Goal: Information Seeking & Learning: Learn about a topic

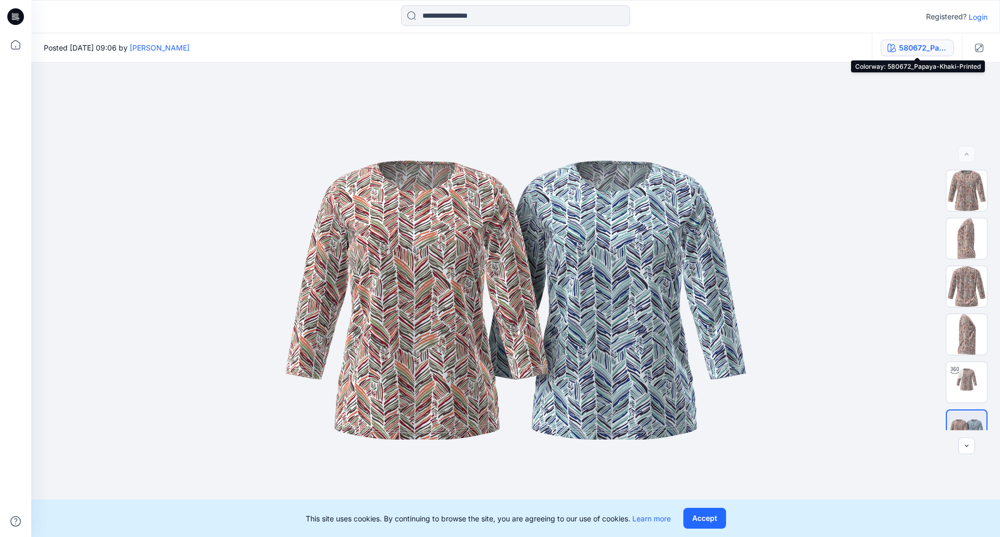
click at [940, 45] on div "580672_Papaya-Khaki-Printed" at bounding box center [923, 47] width 48 height 11
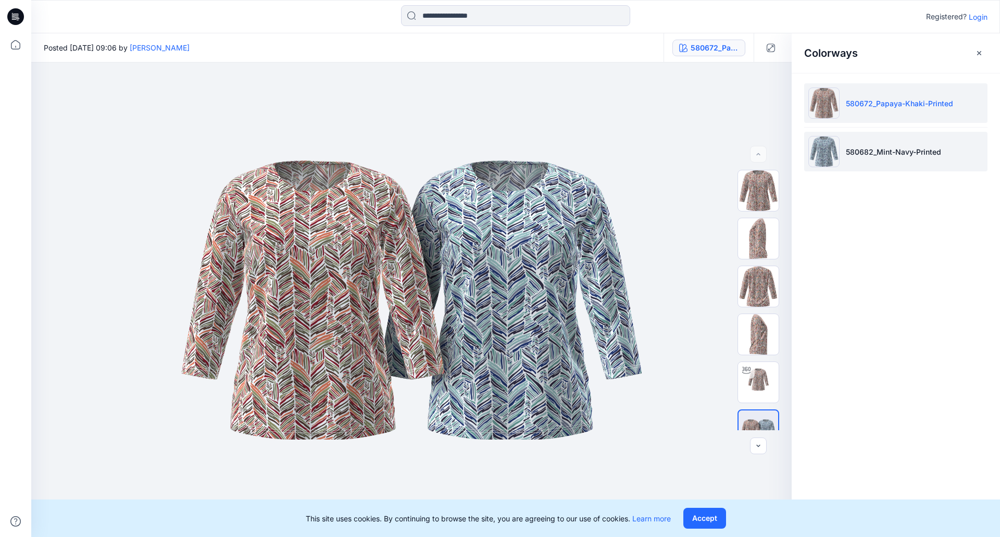
click at [882, 156] on p "580682_Mint-Navy-Printed" at bounding box center [892, 151] width 95 height 11
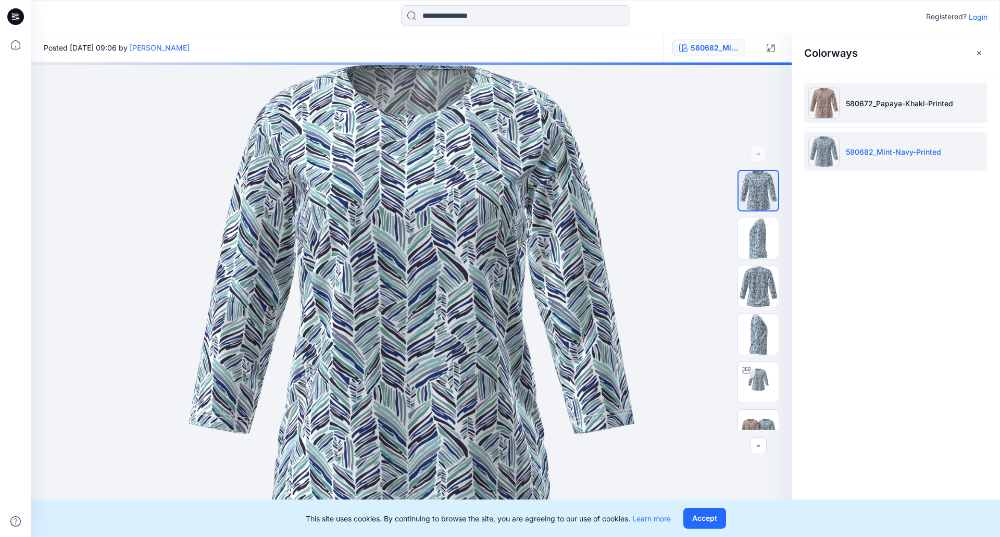
click at [893, 103] on p "580672_Papaya-Khaki-Printed" at bounding box center [898, 103] width 107 height 11
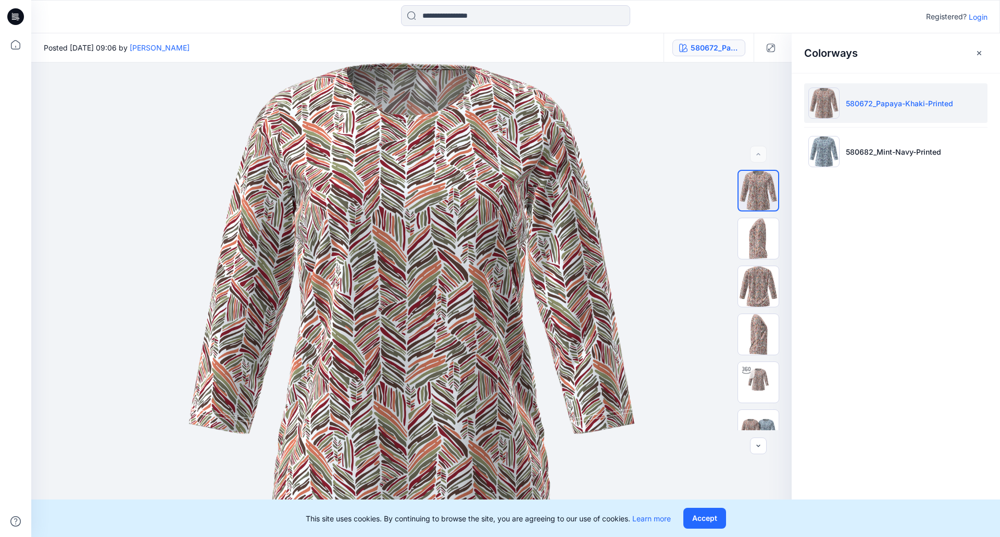
click at [13, 17] on icon at bounding box center [15, 16] width 17 height 17
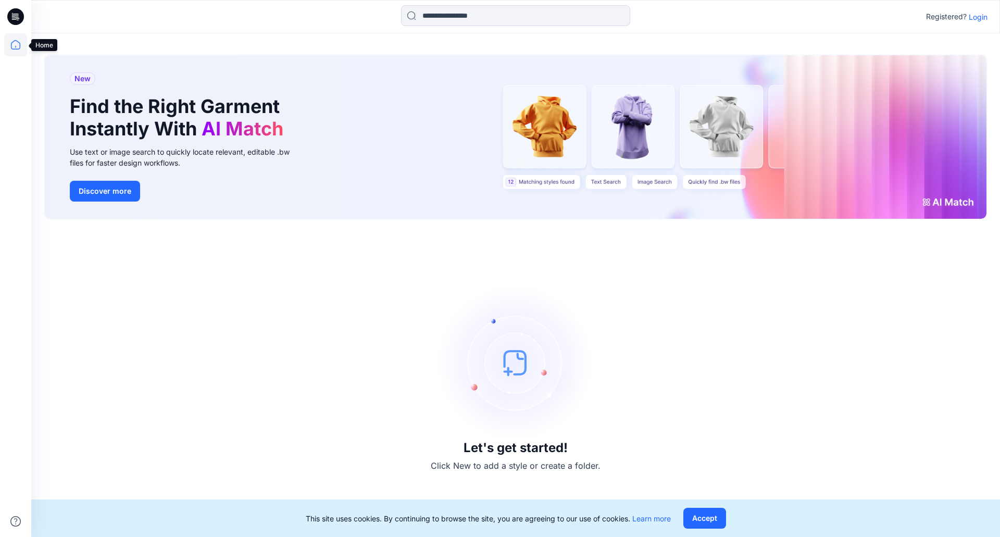
click at [18, 44] on icon at bounding box center [15, 44] width 23 height 23
click at [18, 43] on icon at bounding box center [15, 44] width 23 height 23
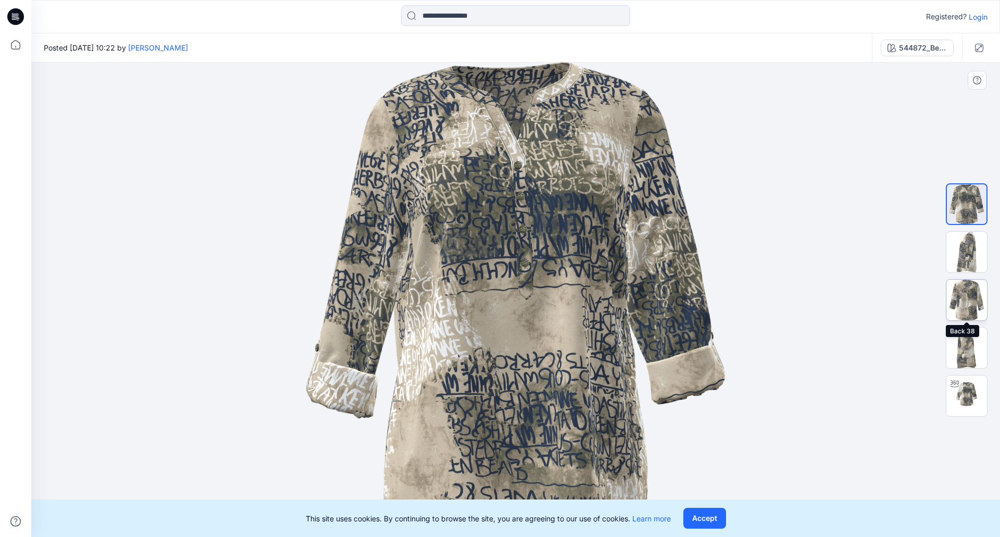
click at [971, 297] on img at bounding box center [966, 300] width 41 height 41
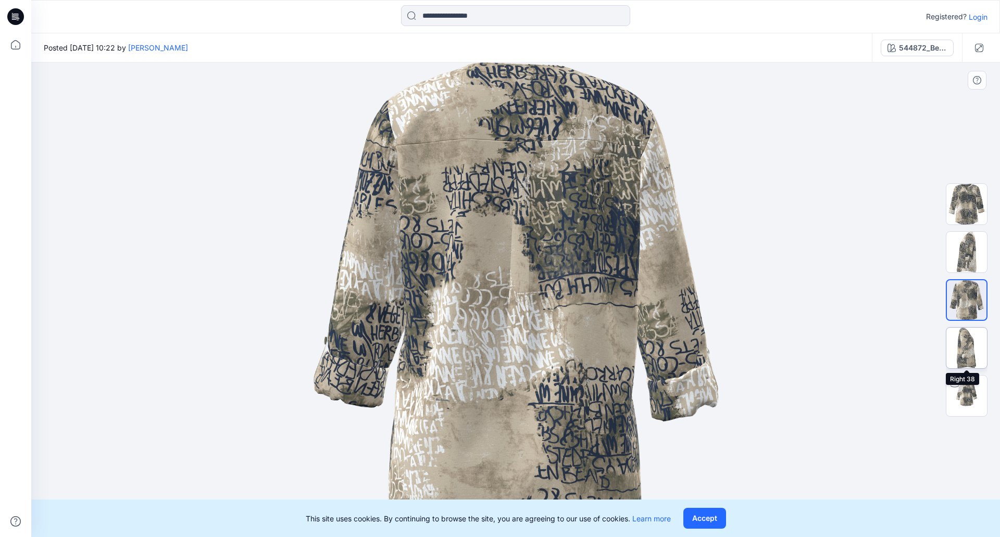
click at [961, 349] on img at bounding box center [966, 347] width 41 height 41
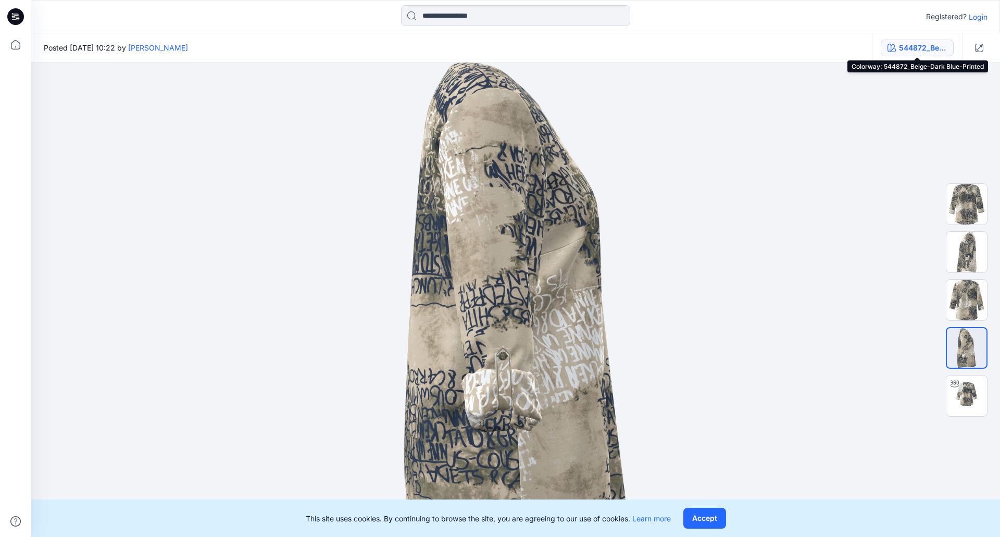
click at [911, 53] on div "544872_Beige-Dark Blue-Printed" at bounding box center [923, 47] width 48 height 11
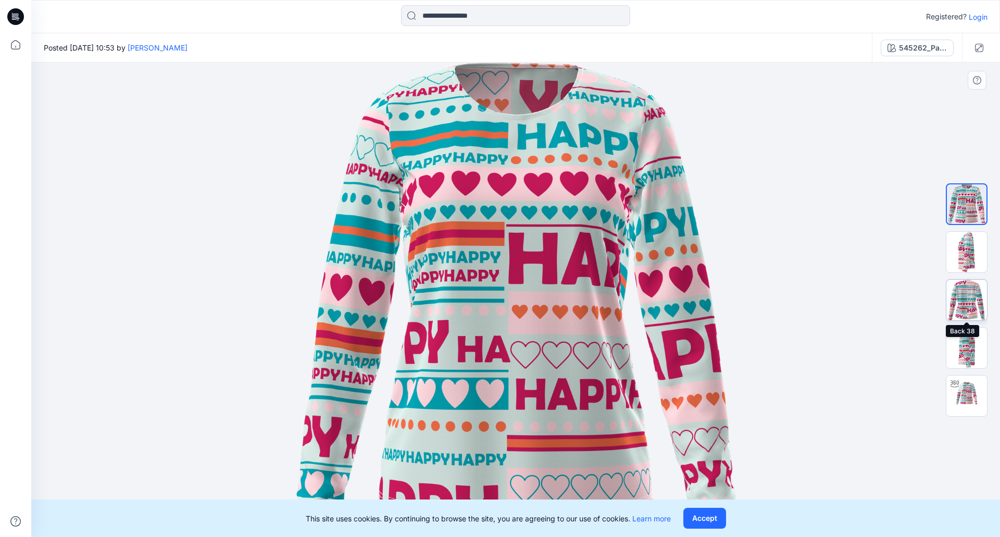
click at [961, 299] on img at bounding box center [966, 300] width 41 height 41
